Goal: Information Seeking & Learning: Learn about a topic

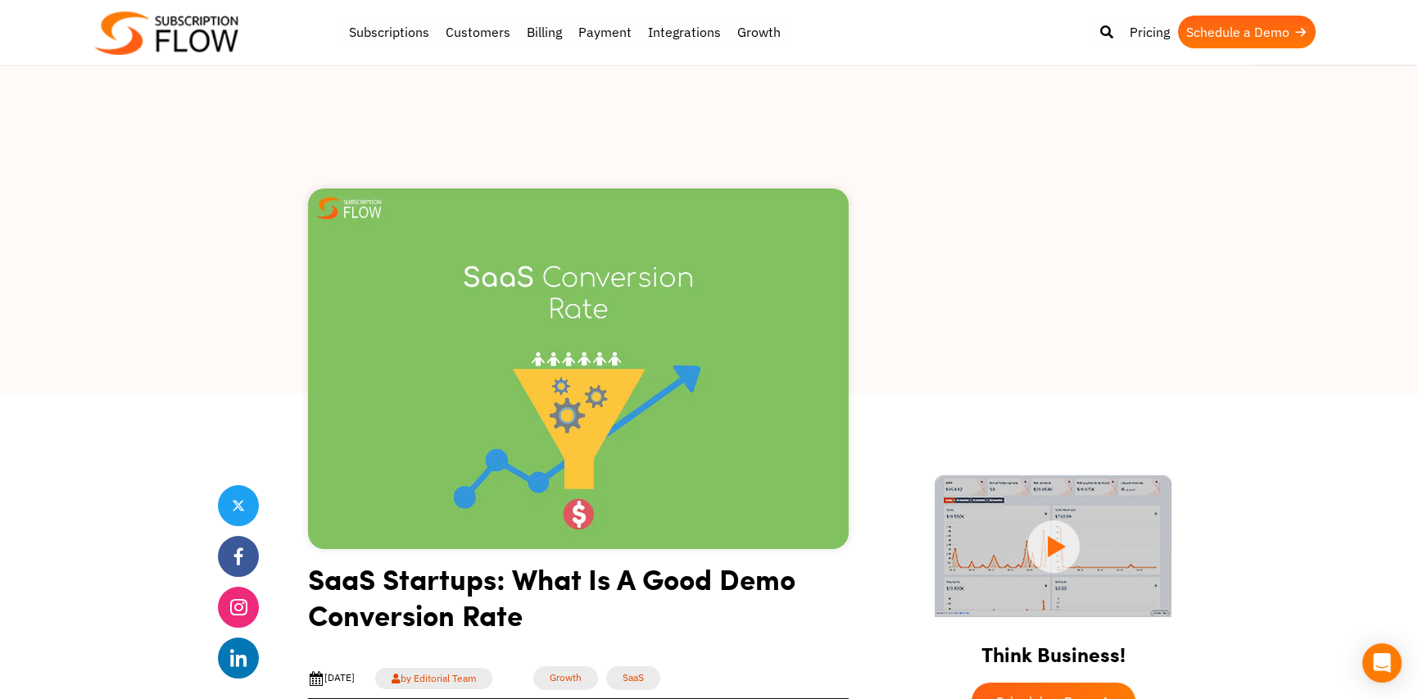
scroll to position [136, 0]
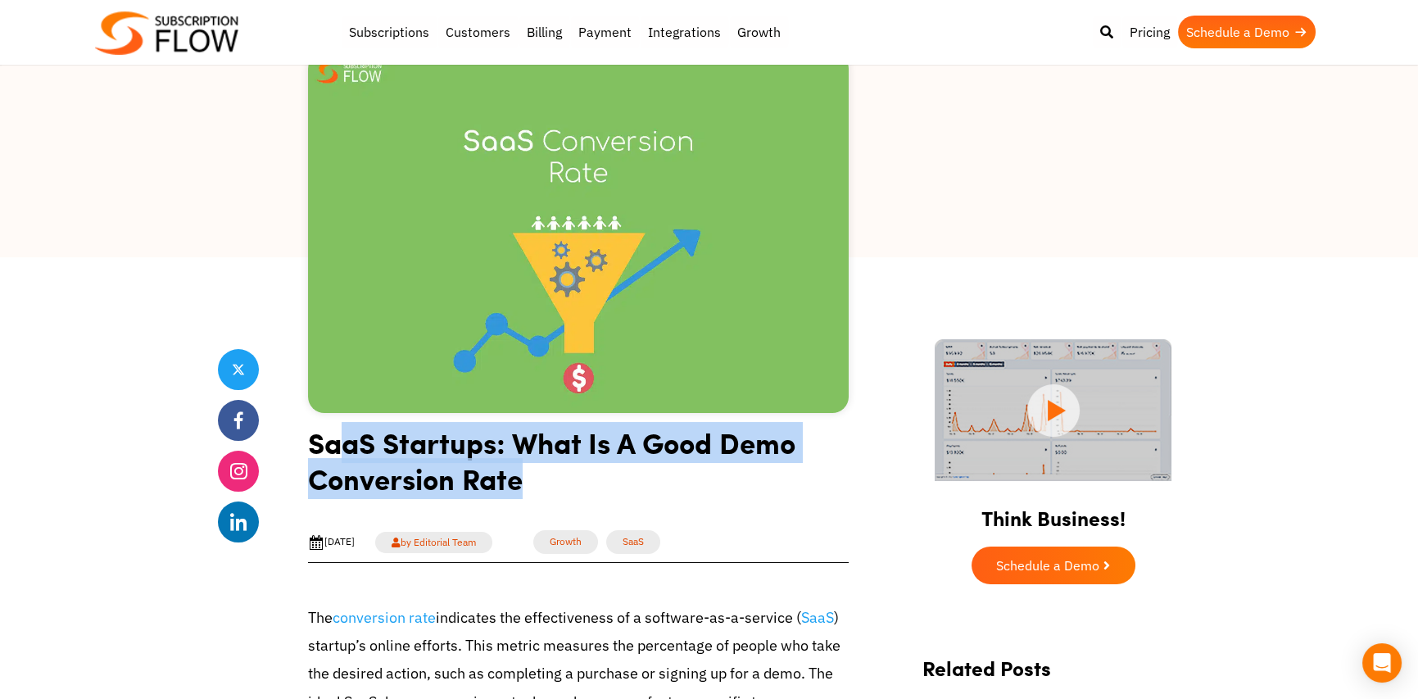
drag, startPoint x: 443, startPoint y: 452, endPoint x: 536, endPoint y: 474, distance: 95.2
click at [533, 474] on h1 "SaaS Startups: What Is A Good Demo Conversion Rate" at bounding box center [578, 466] width 541 height 84
click at [545, 474] on h1 "SaaS Startups: What Is A Good Demo Conversion Rate" at bounding box center [578, 466] width 541 height 84
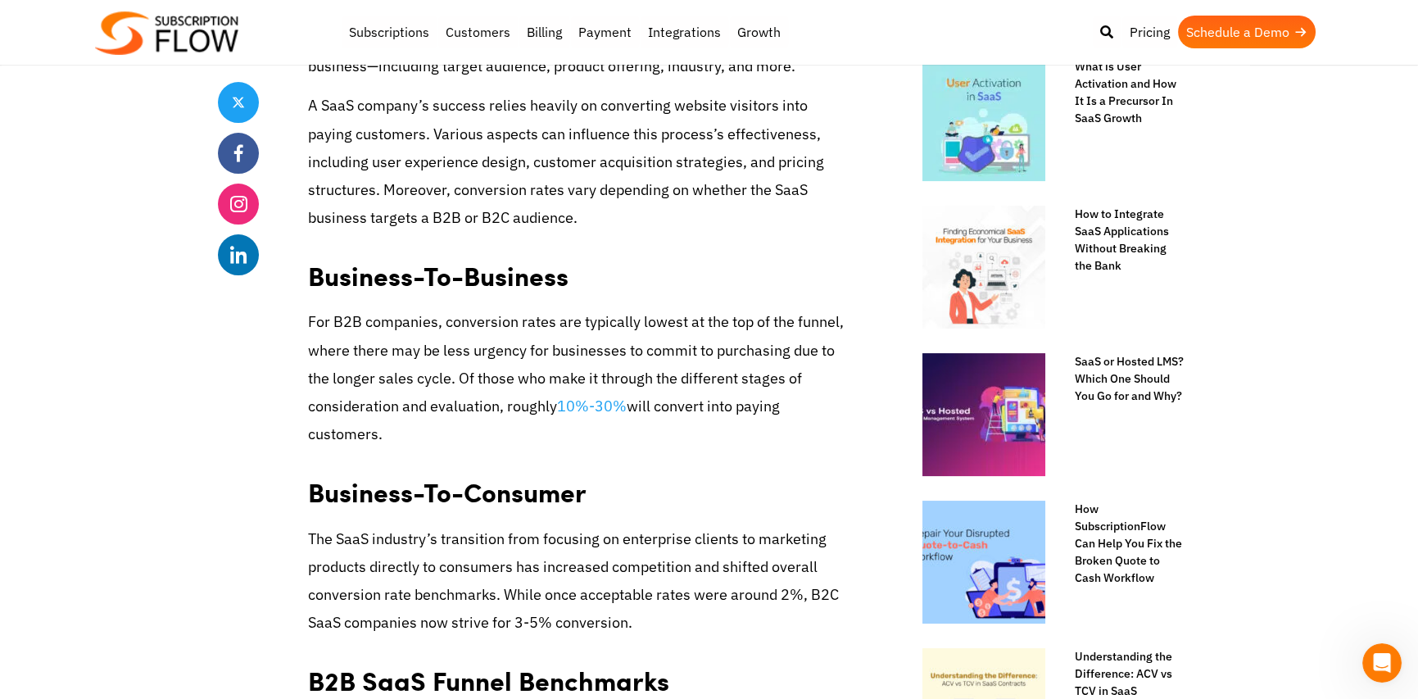
scroll to position [819, 0]
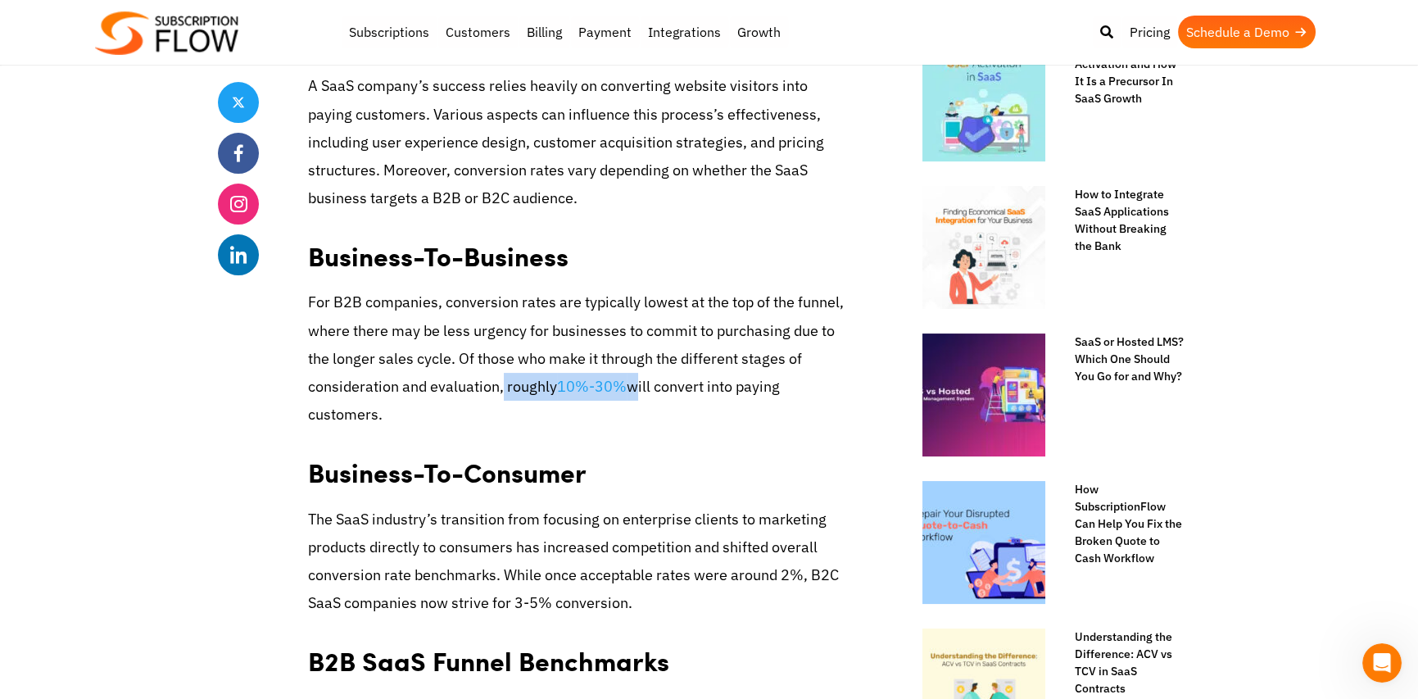
drag, startPoint x: 500, startPoint y: 392, endPoint x: 630, endPoint y: 396, distance: 130.4
click at [629, 388] on p "For B2B companies, conversion rates are typically lowest at the top of the funn…" at bounding box center [578, 358] width 541 height 140
click at [642, 422] on p "For B2B companies, conversion rates are typically lowest at the top of the funn…" at bounding box center [578, 358] width 541 height 140
drag, startPoint x: 741, startPoint y: 379, endPoint x: 781, endPoint y: 387, distance: 40.8
click at [781, 387] on p "For B2B companies, conversion rates are typically lowest at the top of the funn…" at bounding box center [578, 358] width 541 height 140
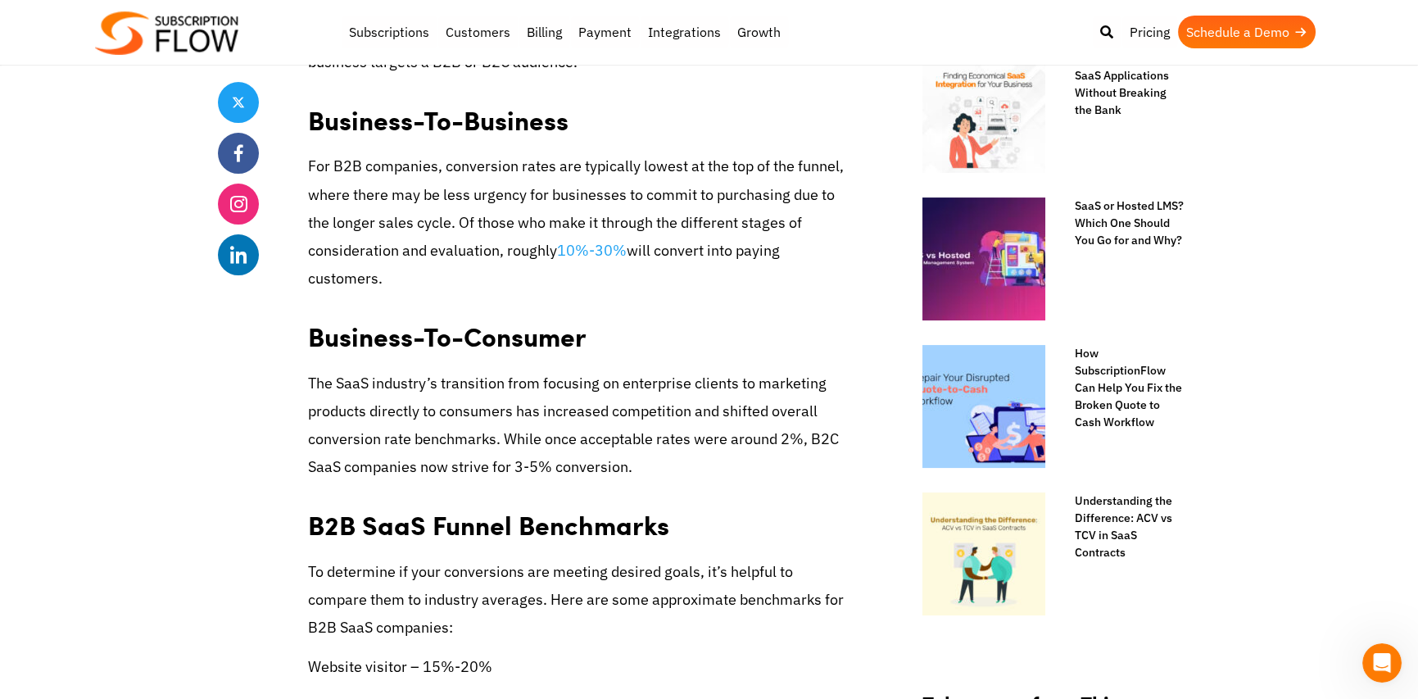
scroll to position [1092, 0]
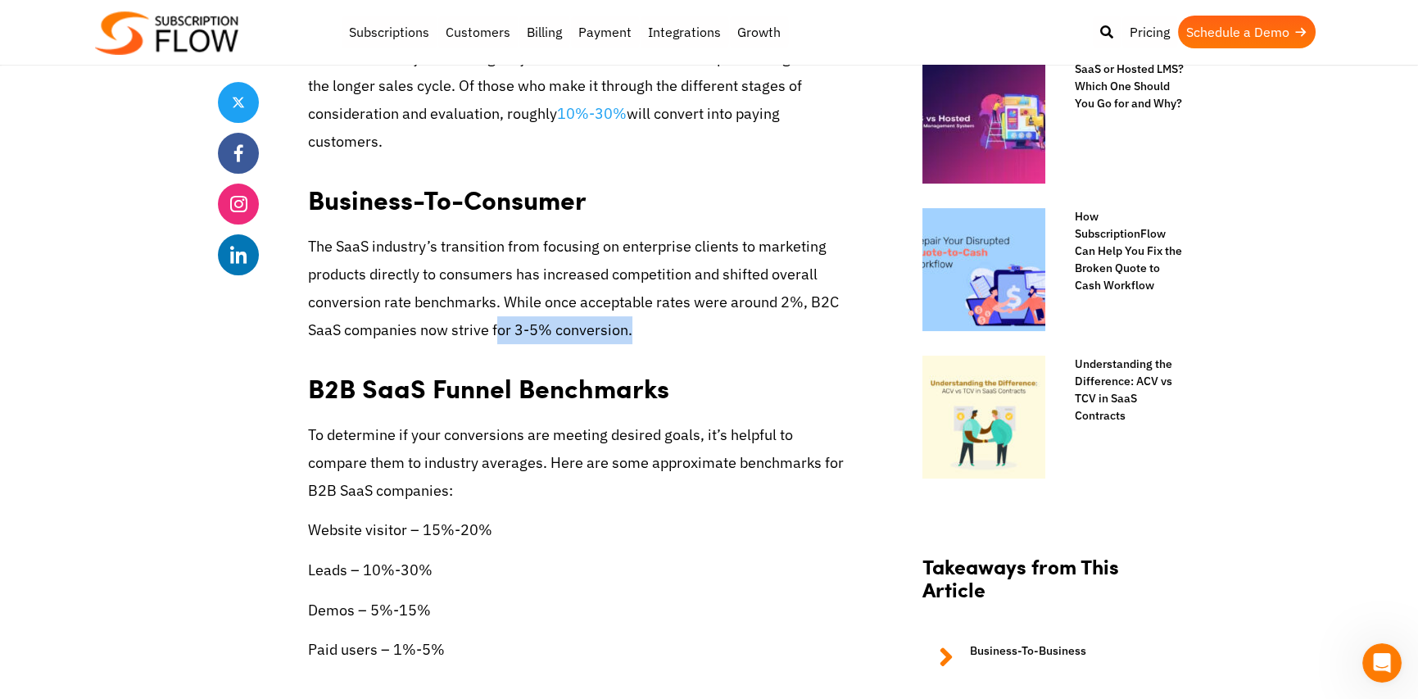
drag, startPoint x: 631, startPoint y: 343, endPoint x: 668, endPoint y: 352, distance: 37.8
drag, startPoint x: 331, startPoint y: 332, endPoint x: 573, endPoint y: 329, distance: 241.8
click at [571, 329] on p "The SaaS industry’s transition from focusing on enterprise clients to marketing…" at bounding box center [578, 289] width 541 height 112
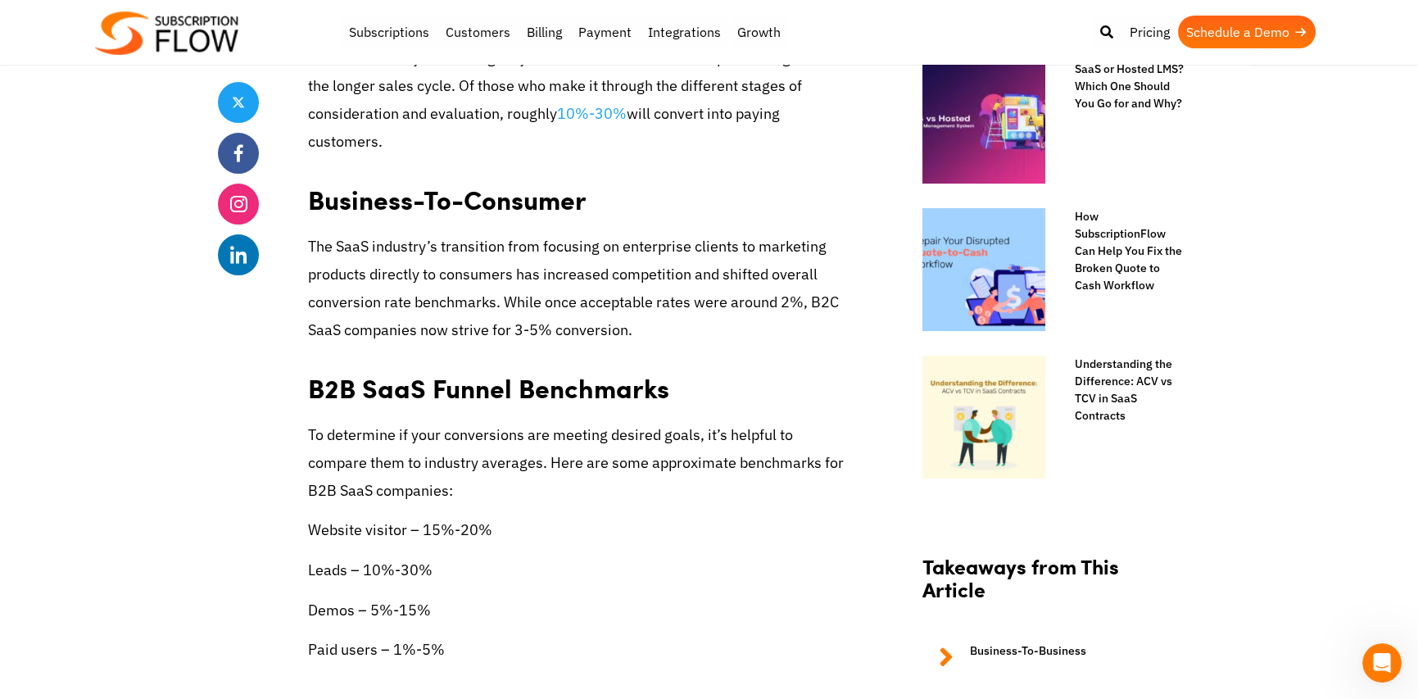
click at [675, 335] on p "The SaaS industry’s transition from focusing on enterprise clients to marketing…" at bounding box center [578, 289] width 541 height 112
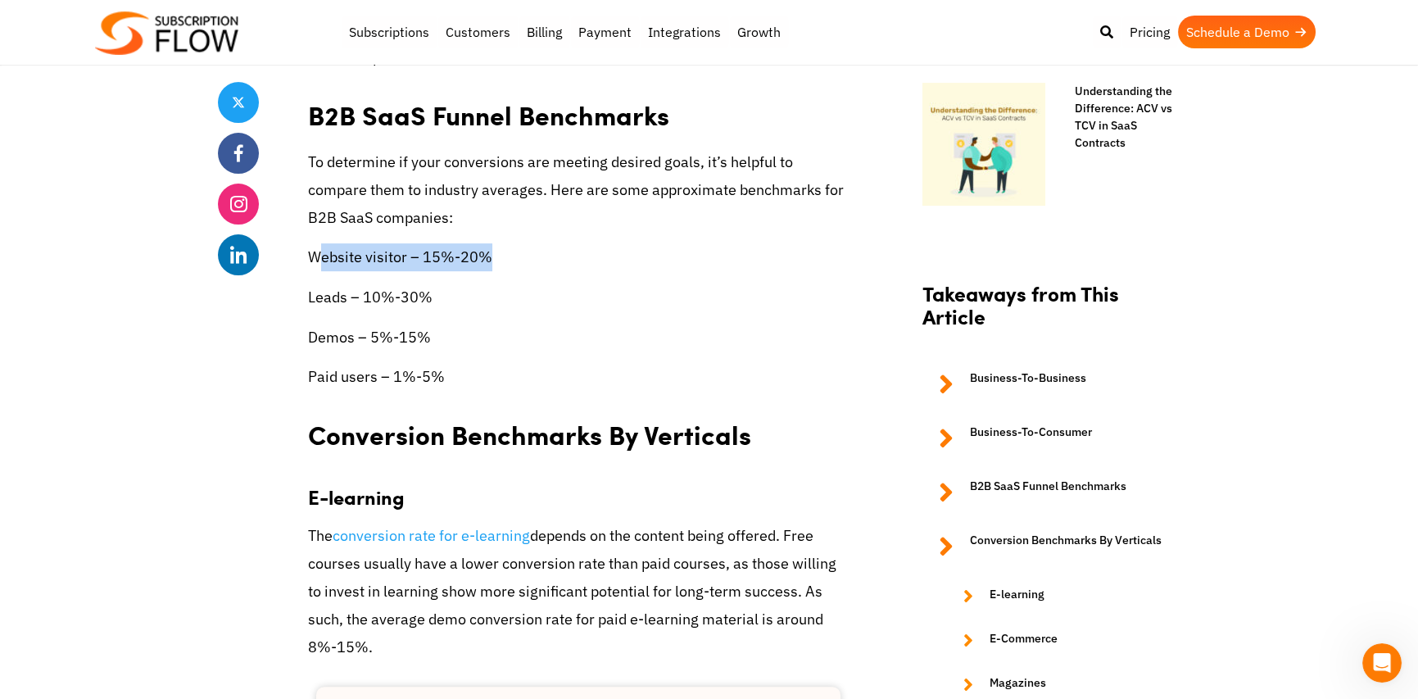
drag, startPoint x: 479, startPoint y: 259, endPoint x: 516, endPoint y: 264, distance: 38.0
click at [516, 261] on p "Website visitor – 15%-20%" at bounding box center [578, 257] width 541 height 28
click at [530, 292] on p "Leads – 10%-30%" at bounding box center [578, 298] width 541 height 28
drag, startPoint x: 424, startPoint y: 296, endPoint x: 292, endPoint y: 293, distance: 132.8
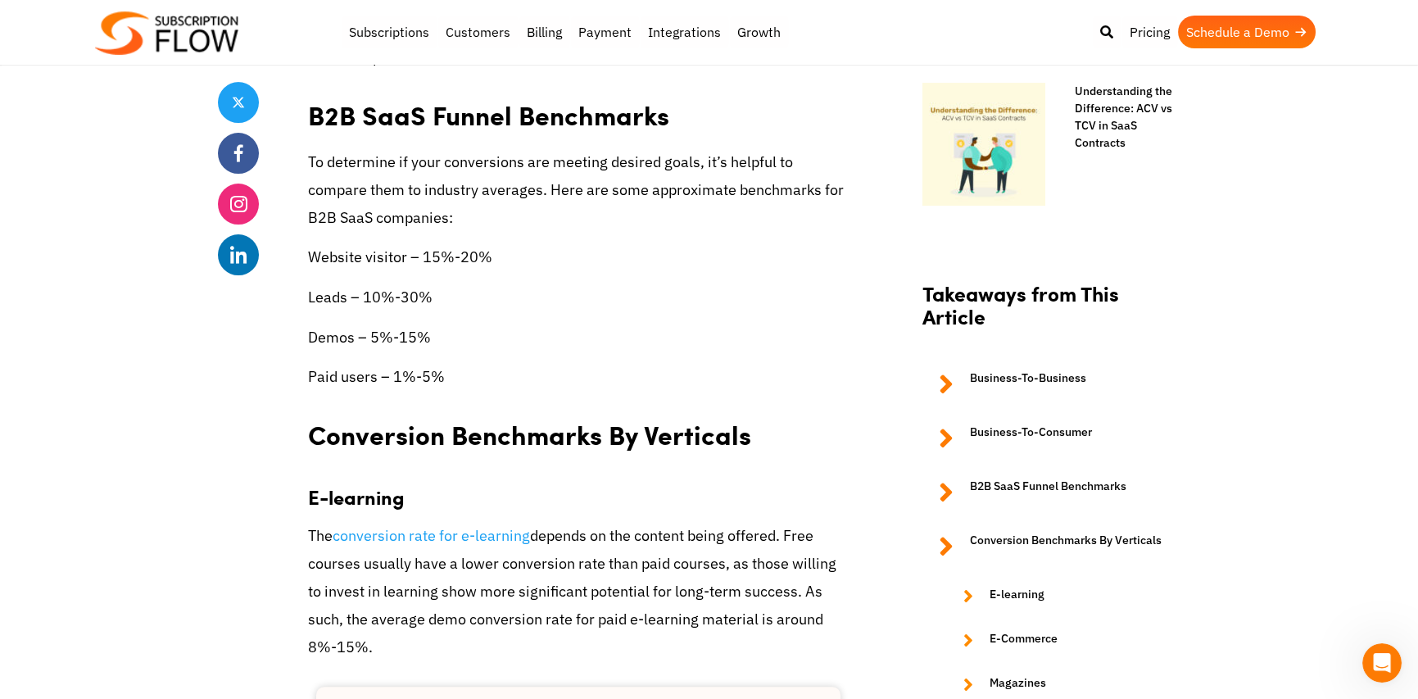
click at [492, 331] on p "Demos – 5%-15%" at bounding box center [578, 338] width 541 height 28
drag, startPoint x: 344, startPoint y: 329, endPoint x: 465, endPoint y: 342, distance: 121.1
click at [461, 340] on p "Demos – 5%-15%" at bounding box center [578, 338] width 541 height 28
click at [465, 342] on p "Demos – 5%-15%" at bounding box center [578, 338] width 541 height 28
drag, startPoint x: 388, startPoint y: 380, endPoint x: 547, endPoint y: 384, distance: 159.0
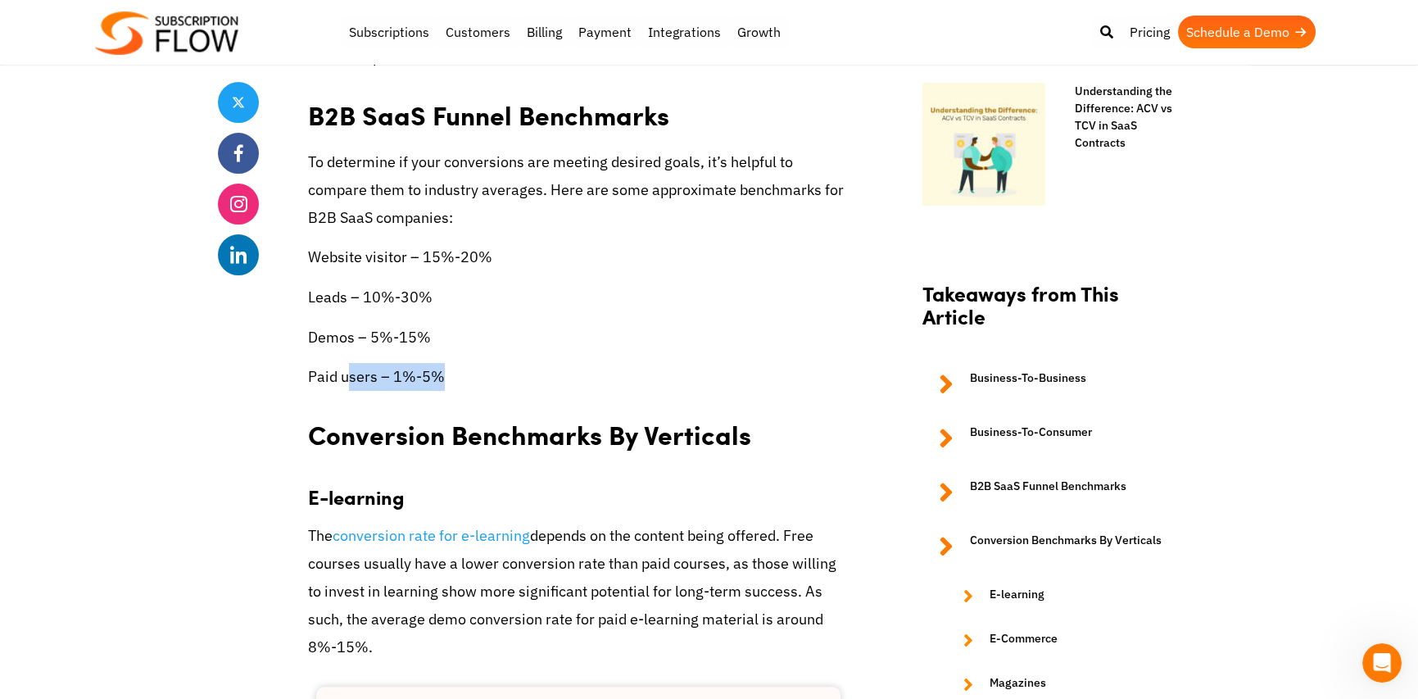
click at [546, 383] on p "Paid users – 1%-5%" at bounding box center [578, 377] width 541 height 28
click at [547, 384] on p "Paid users – 1%-5%" at bounding box center [578, 377] width 541 height 28
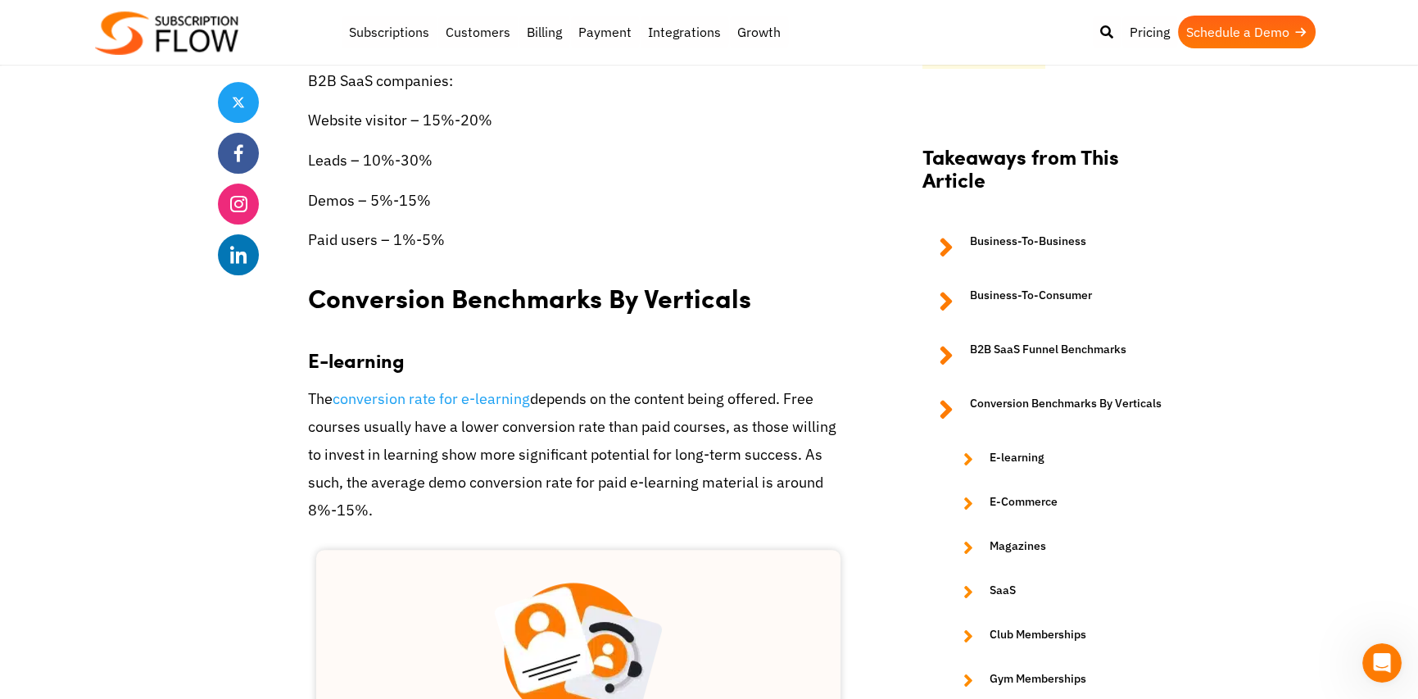
scroll to position [1639, 0]
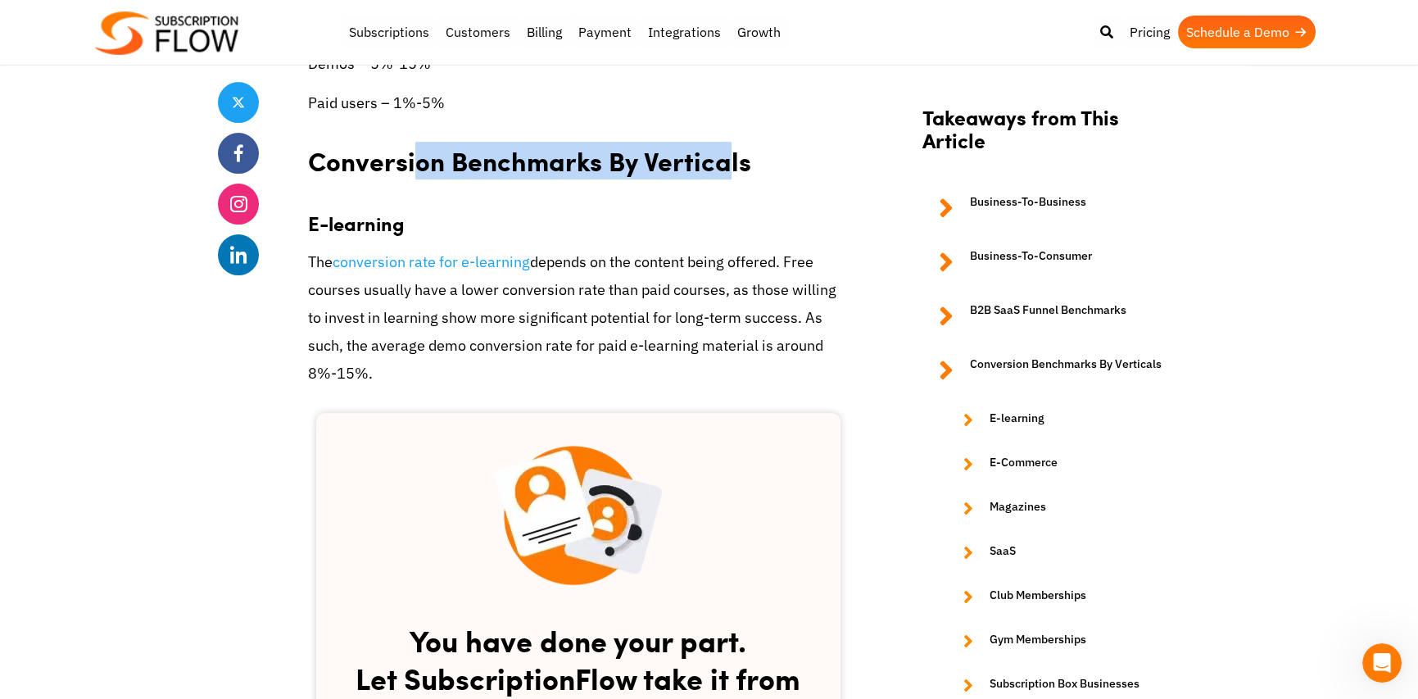
drag, startPoint x: 420, startPoint y: 151, endPoint x: 829, endPoint y: 166, distance: 409.2
click at [824, 166] on h2 "Conversion Benchmarks By Verticals" at bounding box center [578, 155] width 541 height 52
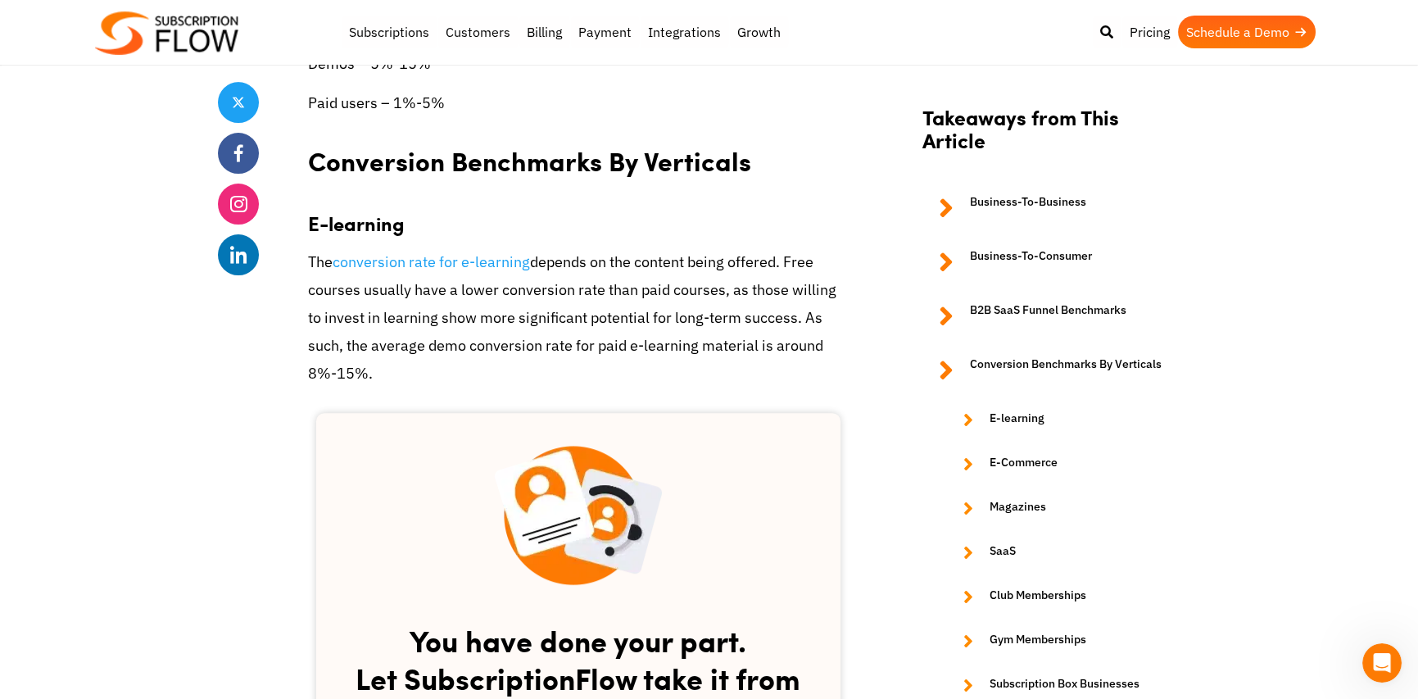
click at [720, 209] on h3 "E-learning" at bounding box center [578, 214] width 541 height 41
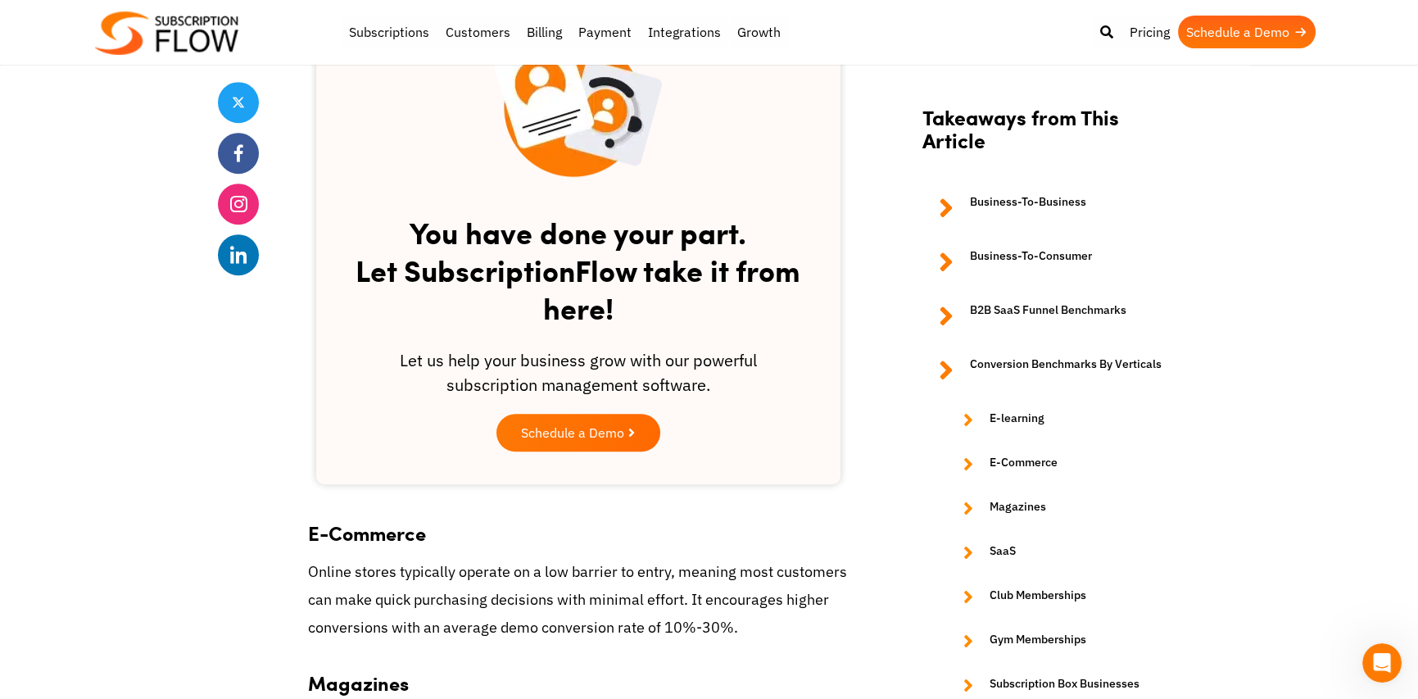
scroll to position [2185, 0]
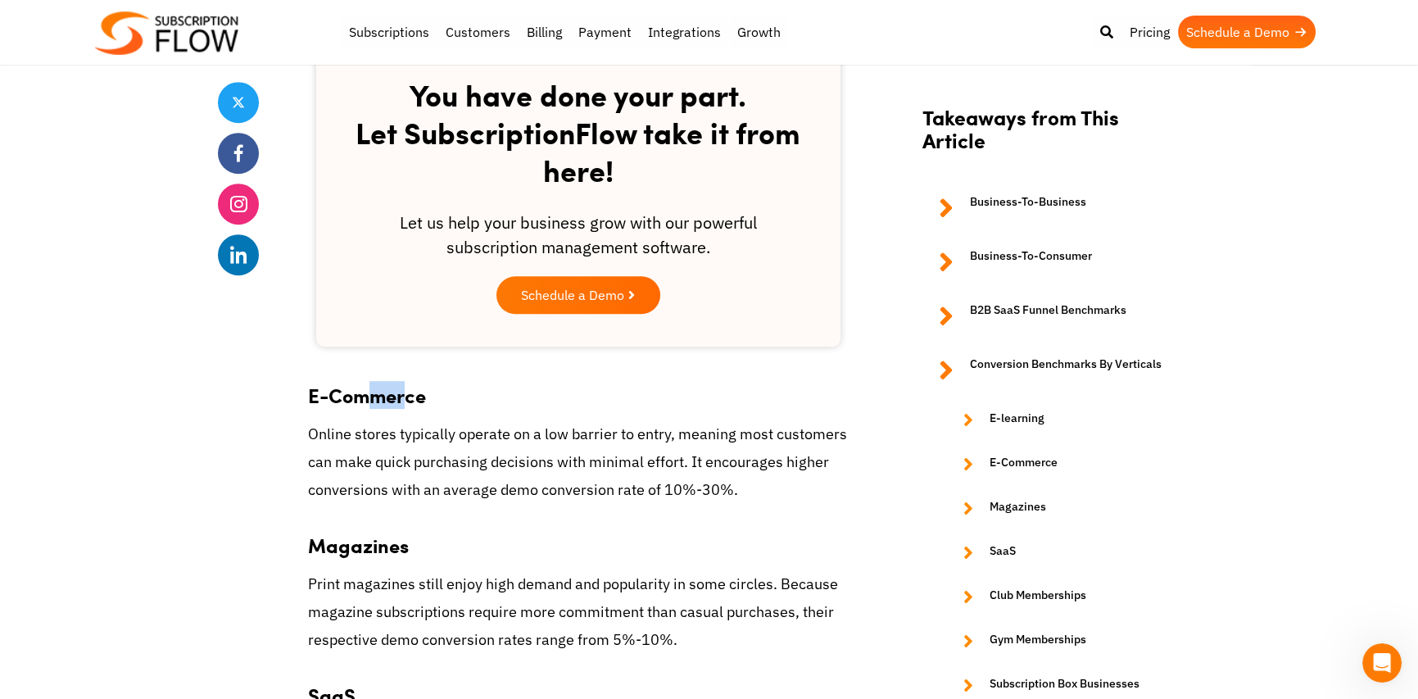
drag, startPoint x: 379, startPoint y: 367, endPoint x: 409, endPoint y: 367, distance: 30.3
click at [409, 367] on h3 "E-Commerce" at bounding box center [578, 386] width 541 height 41
click at [629, 437] on p "Online stores typically operate on a low barrier to entry, meaning most custome…" at bounding box center [578, 462] width 541 height 84
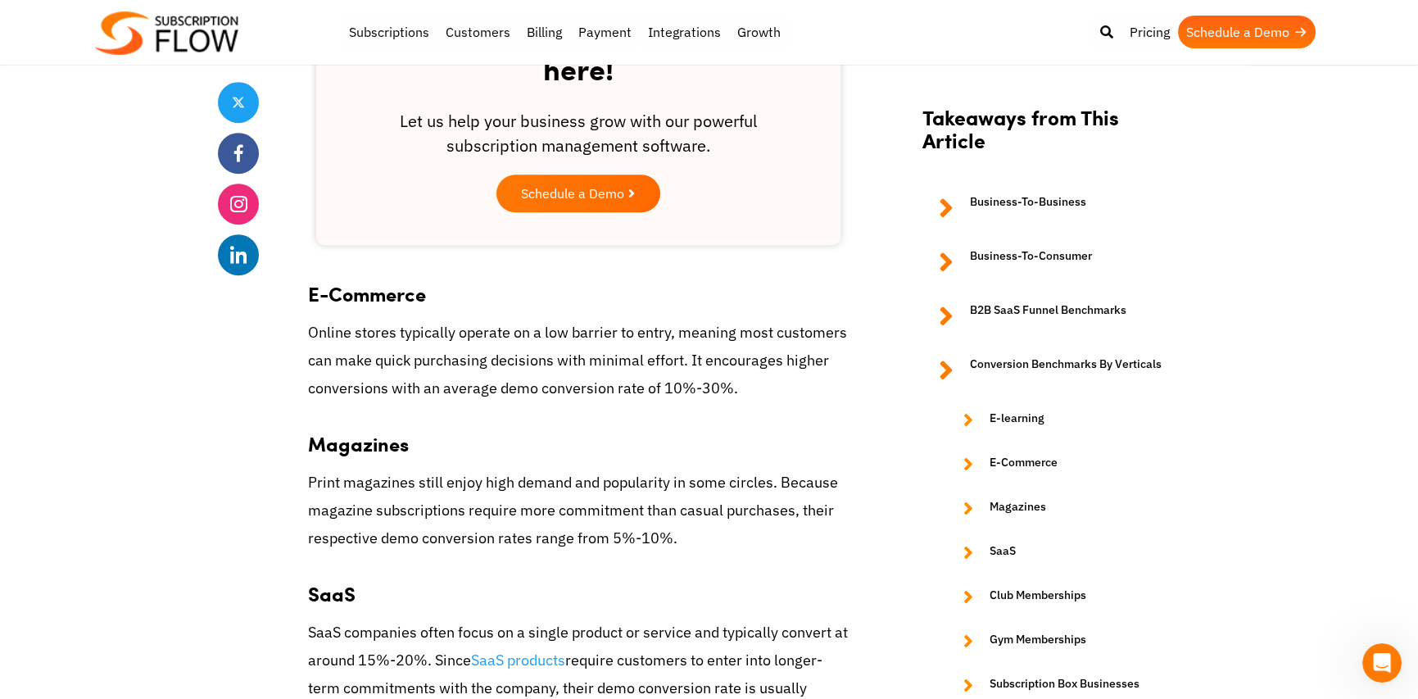
scroll to position [2321, 0]
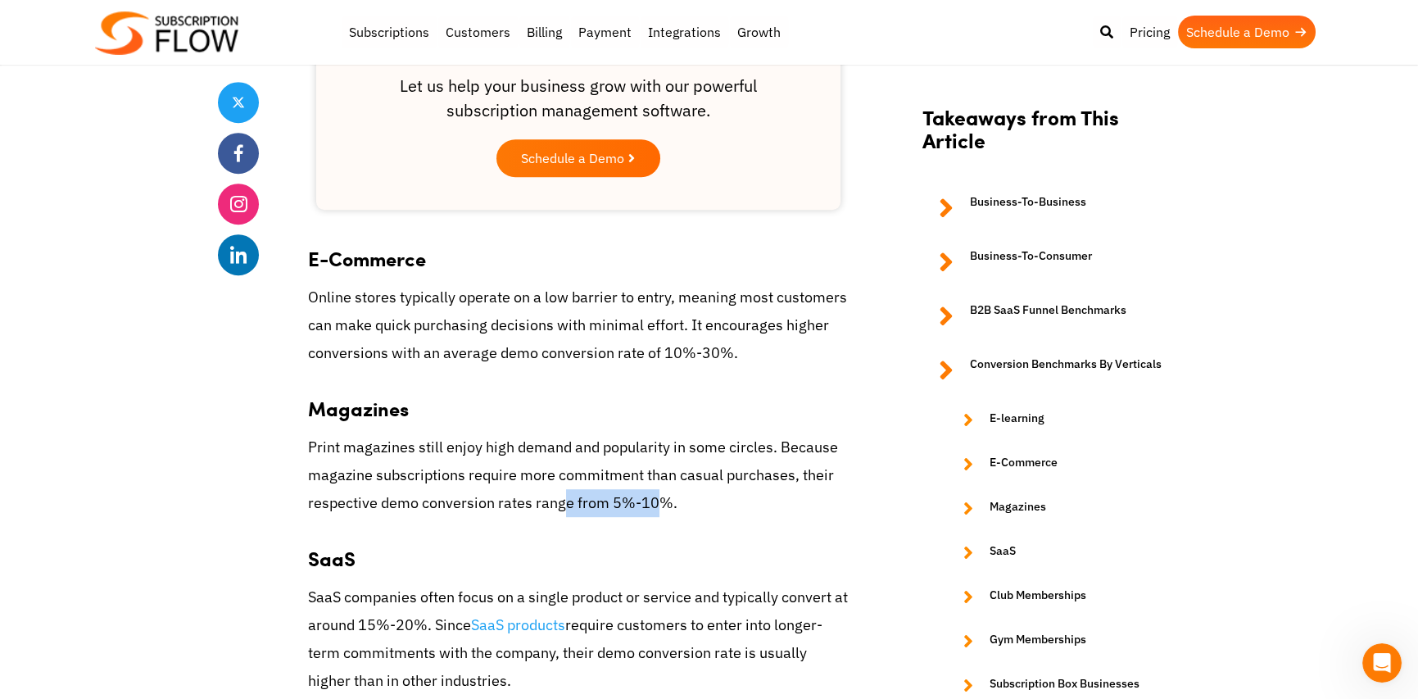
drag, startPoint x: 559, startPoint y: 476, endPoint x: 704, endPoint y: 479, distance: 145.1
click at [672, 477] on p "Print magazines still enjoy high demand and popularity in some circles. Because…" at bounding box center [578, 475] width 541 height 84
click at [714, 479] on p "Print magazines still enjoy high demand and popularity in some circles. Because…" at bounding box center [578, 475] width 541 height 84
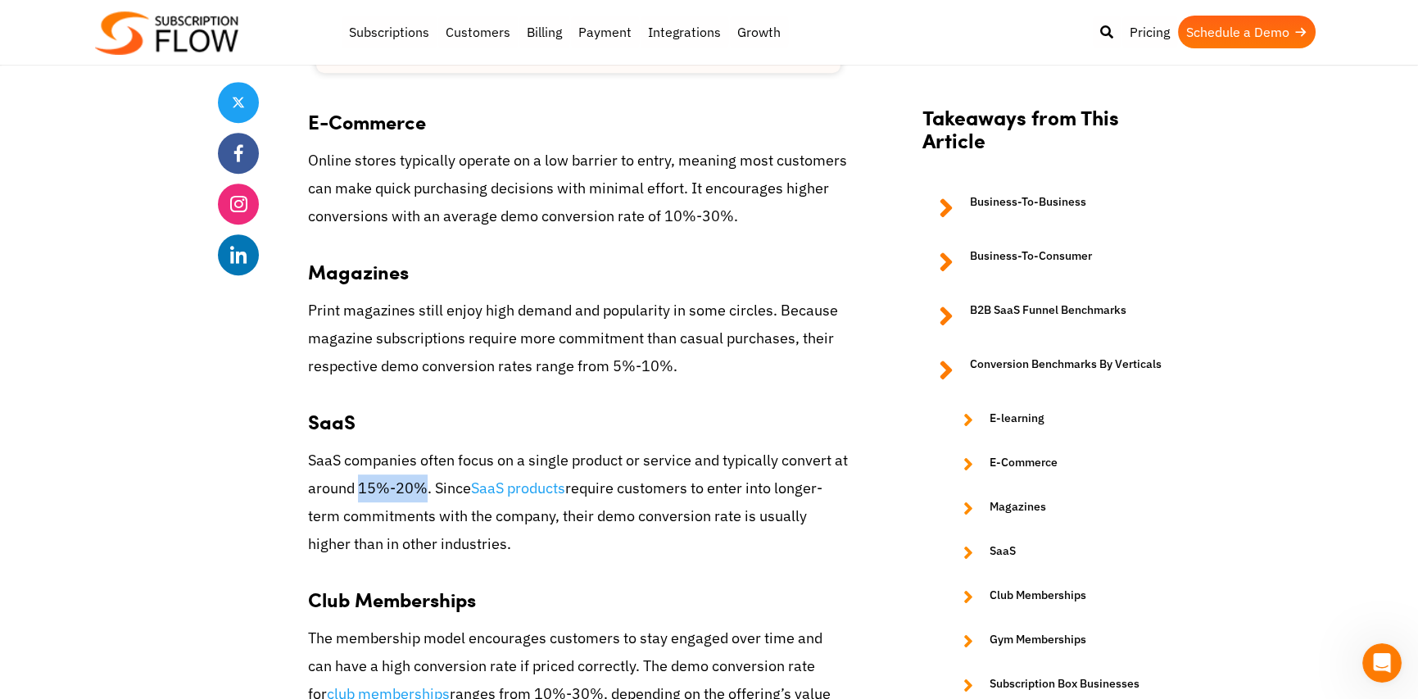
drag, startPoint x: 358, startPoint y: 468, endPoint x: 418, endPoint y: 457, distance: 60.8
click at [418, 457] on p "SaaS companies often focus on a single product or service and typically convert…" at bounding box center [578, 503] width 541 height 112
drag, startPoint x: 688, startPoint y: 468, endPoint x: 796, endPoint y: 488, distance: 109.1
click at [794, 474] on p "SaaS companies often focus on a single product or service and typically convert…" at bounding box center [578, 503] width 541 height 112
click at [716, 529] on p "SaaS companies often focus on a single product or service and typically convert…" at bounding box center [578, 503] width 541 height 112
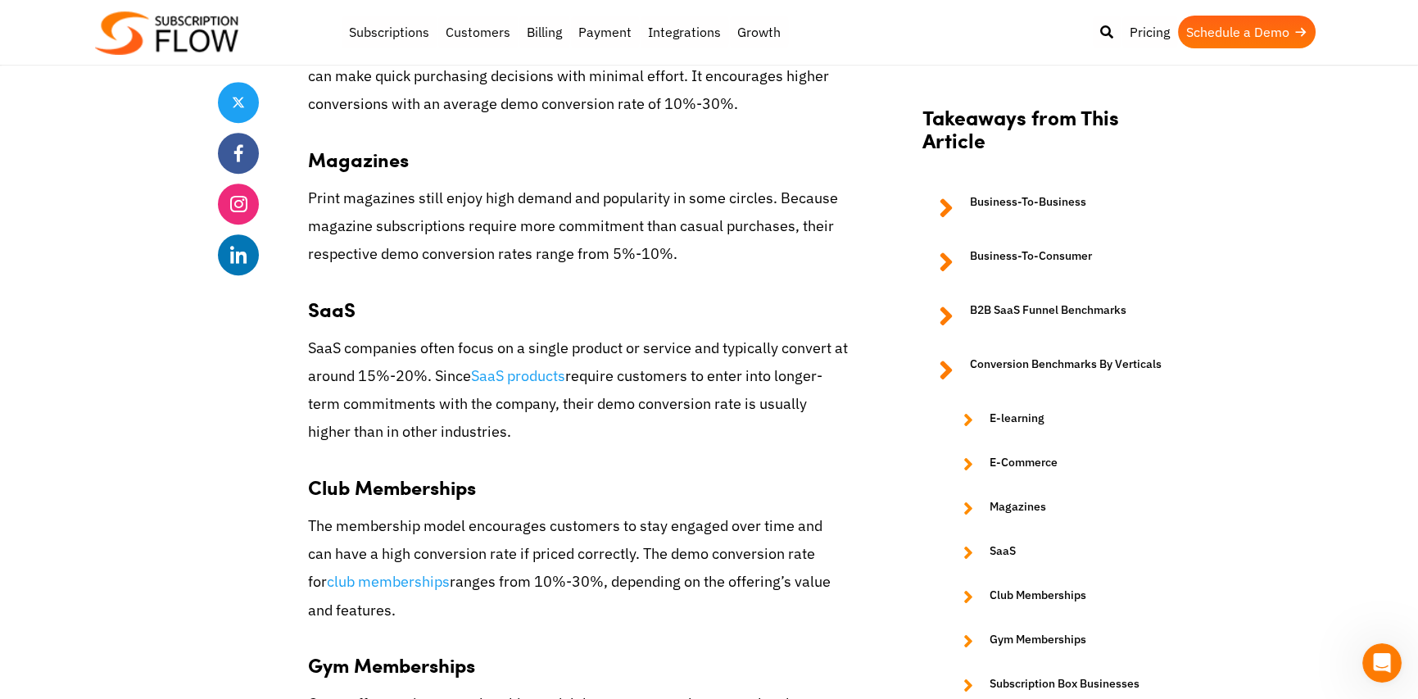
scroll to position [2731, 0]
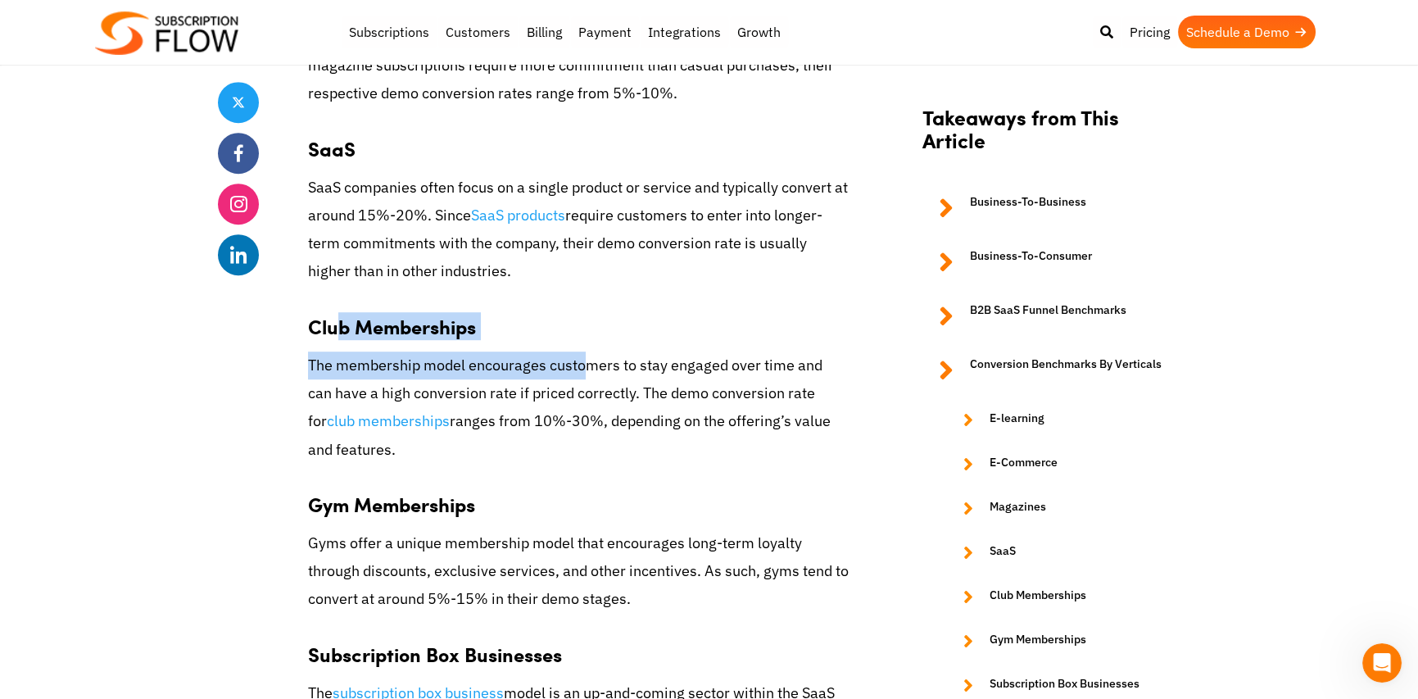
drag, startPoint x: 336, startPoint y: 312, endPoint x: 615, endPoint y: 329, distance: 279.1
click at [615, 329] on div "The conversion rate indicates the effectiveness of a software-as-a-service ( Sa…" at bounding box center [578, 321] width 541 height 4707
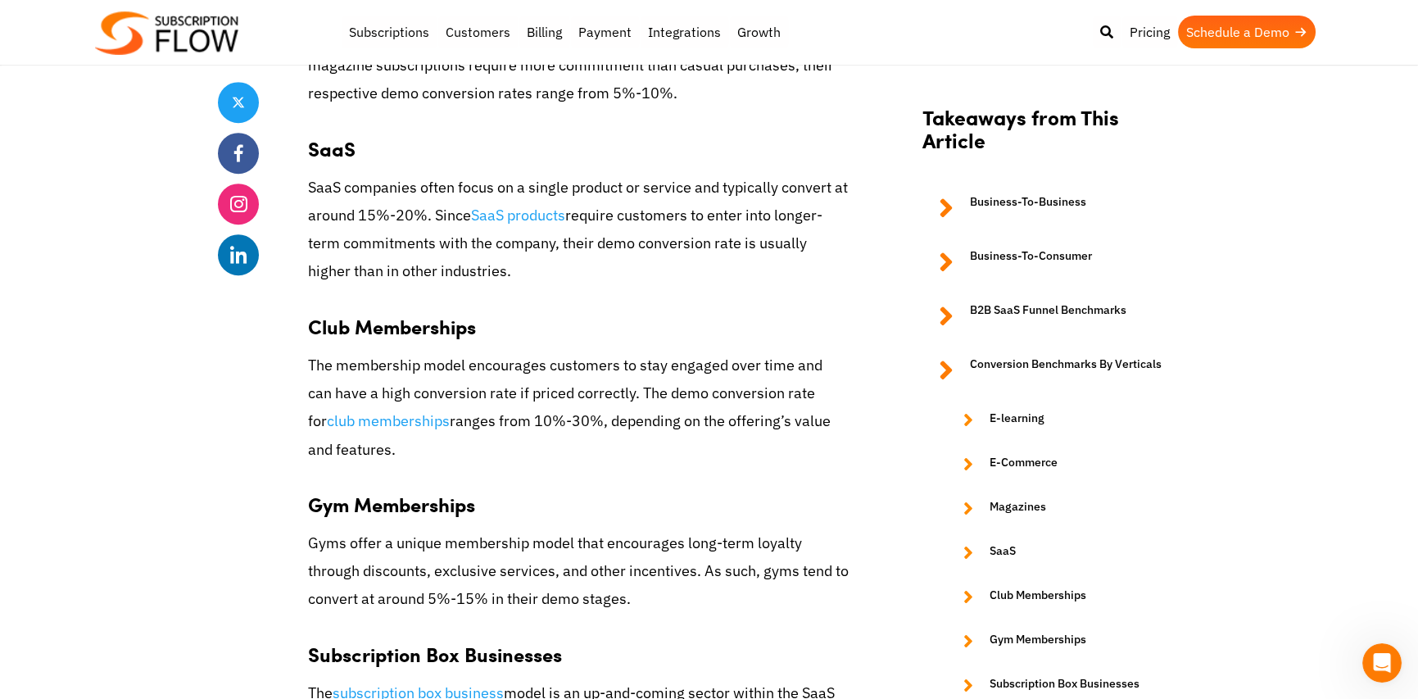
click at [567, 369] on p "The membership model encourages customers to stay engaged over time and can hav…" at bounding box center [578, 408] width 541 height 112
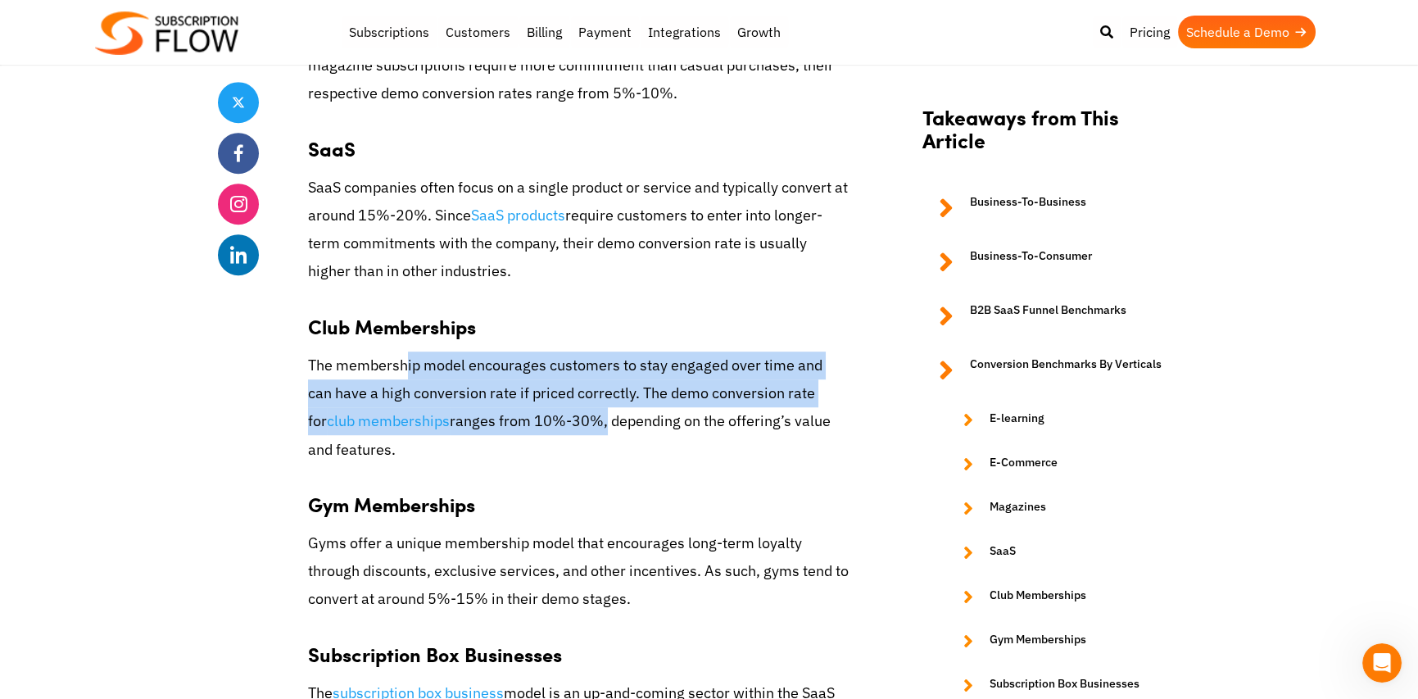
drag, startPoint x: 463, startPoint y: 346, endPoint x: 400, endPoint y: 338, distance: 63.6
click at [385, 352] on p "The membership model encourages customers to stay engaged over time and can hav…" at bounding box center [578, 408] width 541 height 112
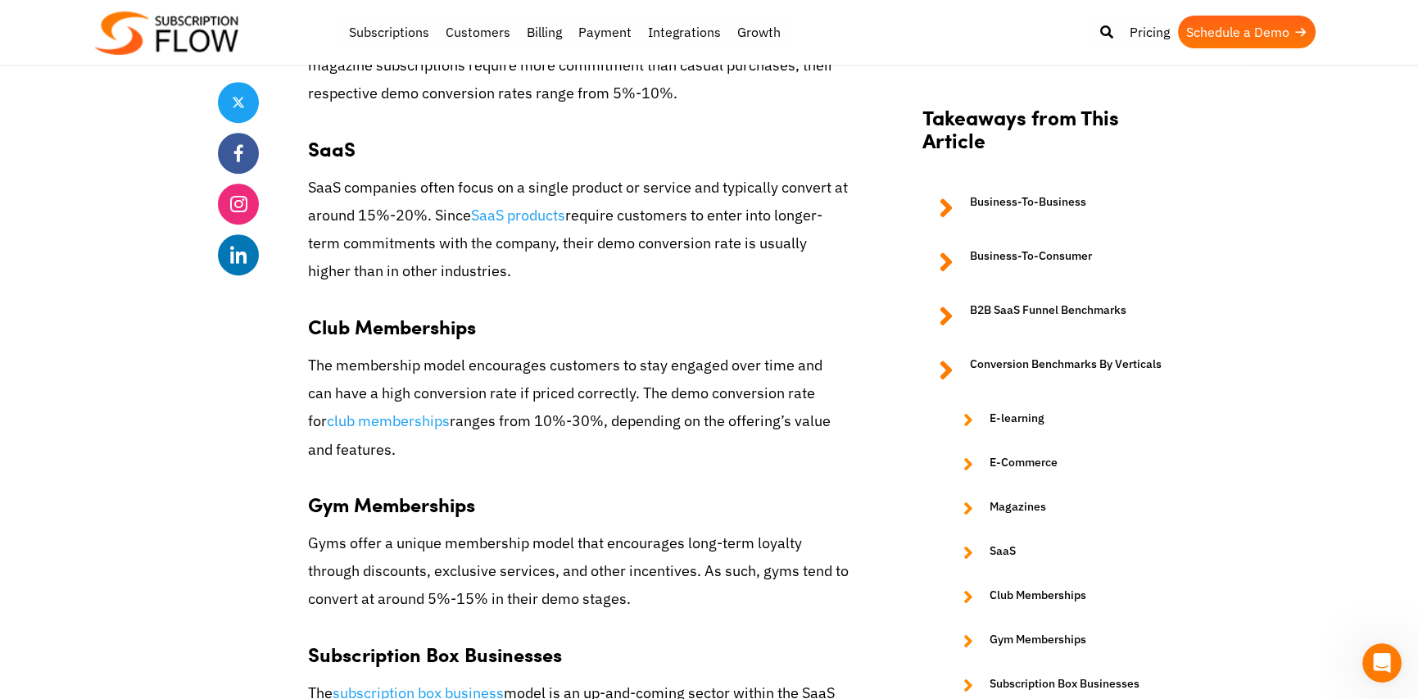
click at [750, 435] on p "The membership model encourages customers to stay engaged over time and can hav…" at bounding box center [578, 408] width 541 height 112
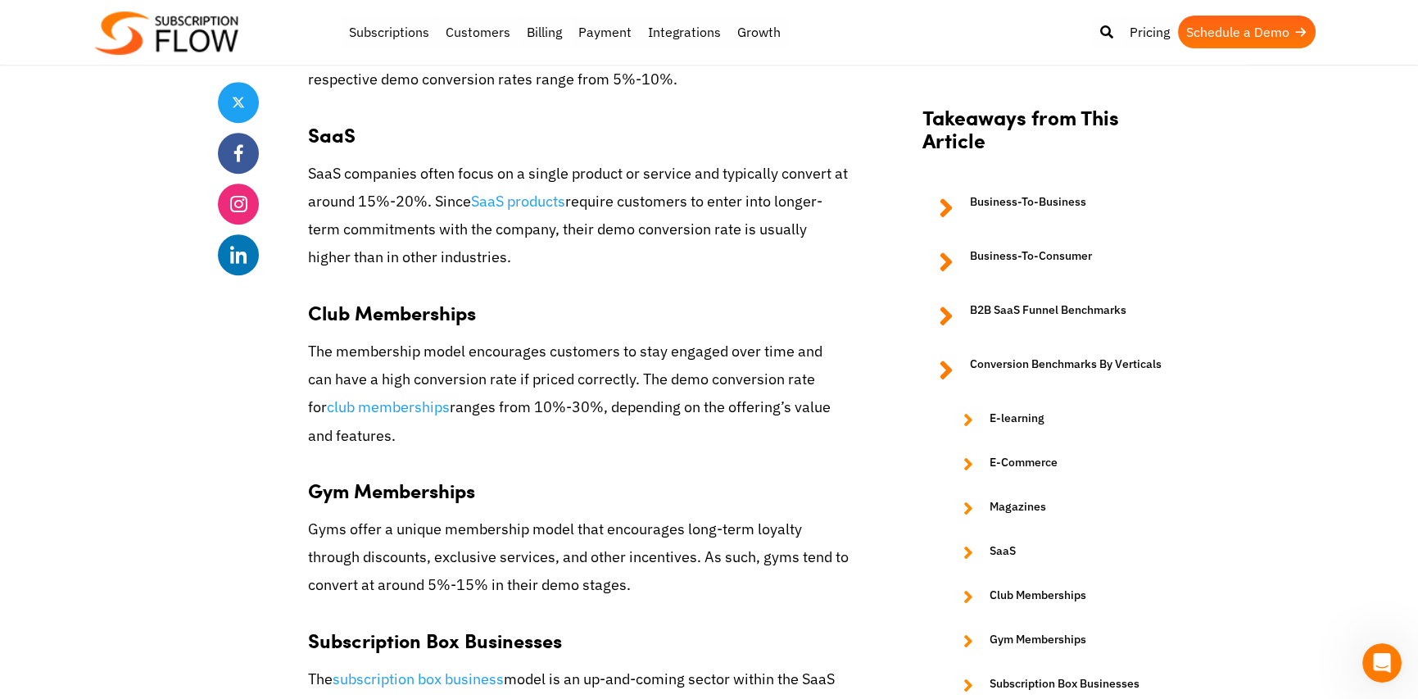
scroll to position [2415, 0]
